Goal: Transaction & Acquisition: Book appointment/travel/reservation

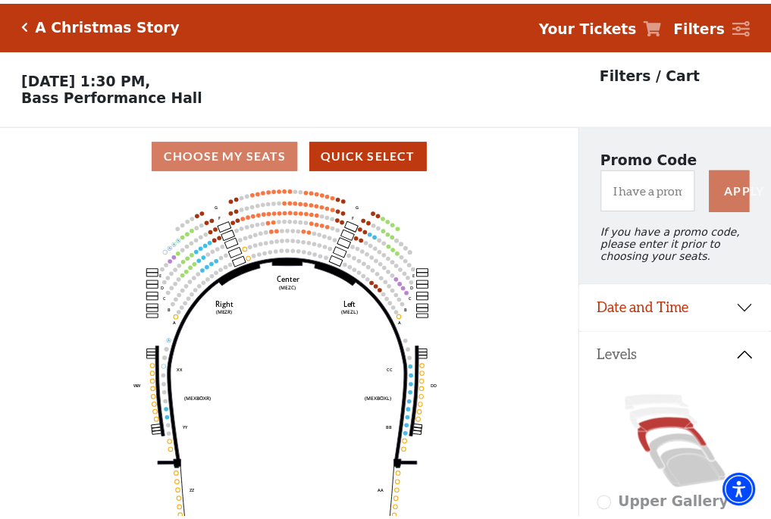
scroll to position [71, 0]
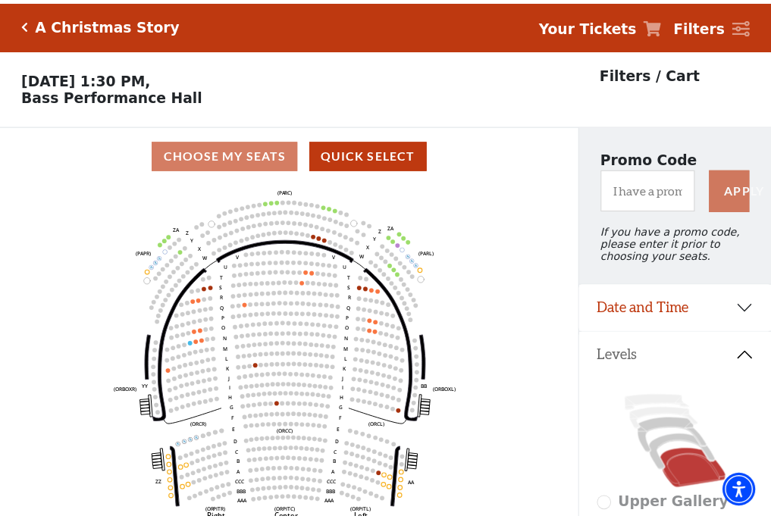
scroll to position [71, 0]
